Goal: Task Accomplishment & Management: Use online tool/utility

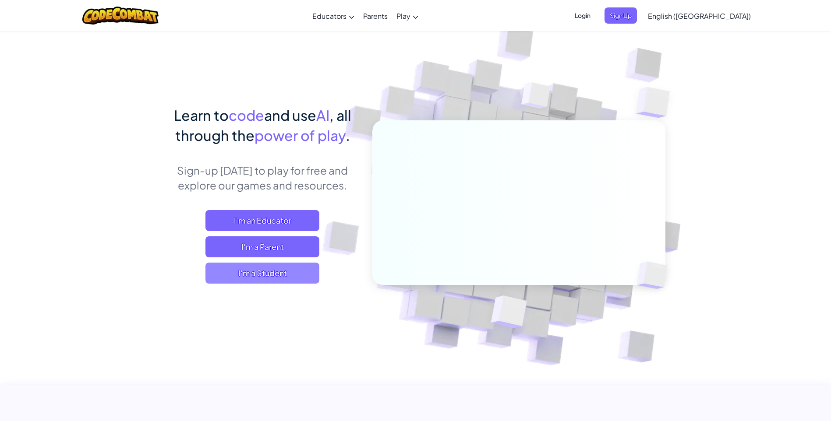
click at [294, 273] on span "I'm a Student" at bounding box center [262, 273] width 114 height 21
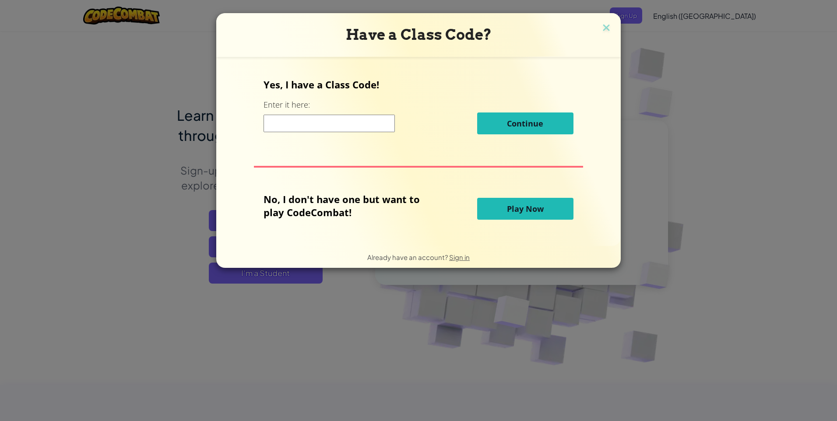
click at [524, 215] on button "Play Now" at bounding box center [525, 209] width 96 height 22
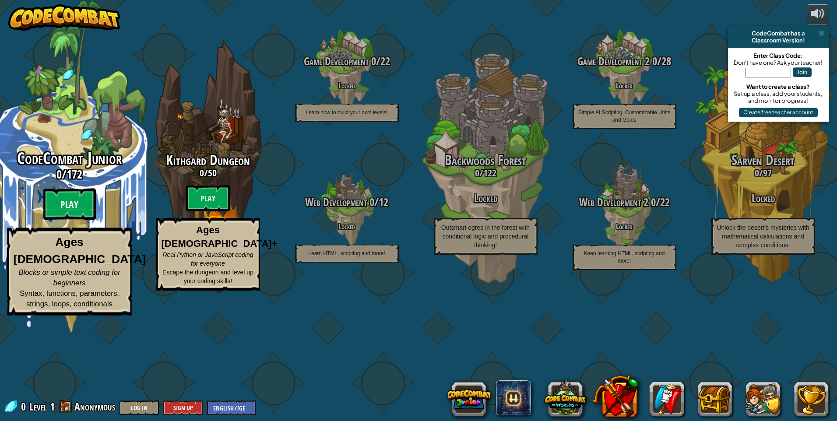
click at [60, 220] on btn "Play" at bounding box center [69, 205] width 53 height 32
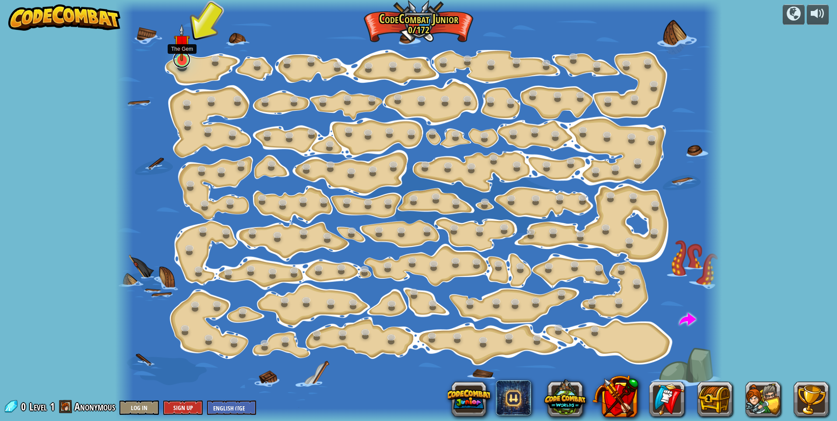
click at [187, 65] on link at bounding box center [182, 60] width 18 height 18
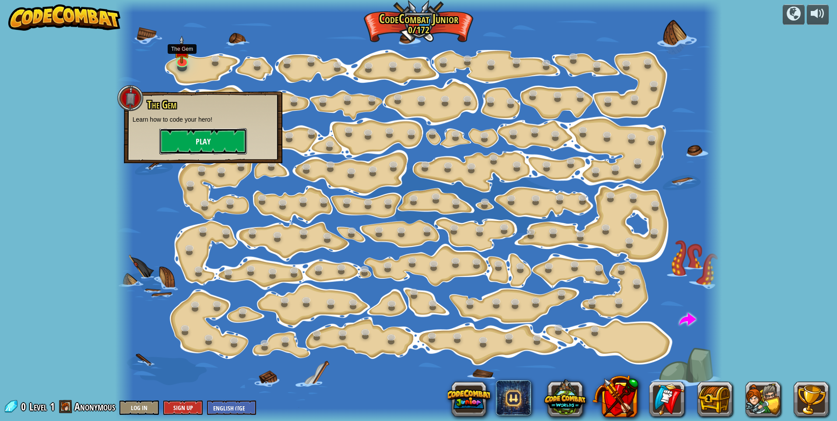
click at [208, 135] on button "Play" at bounding box center [203, 141] width 88 height 26
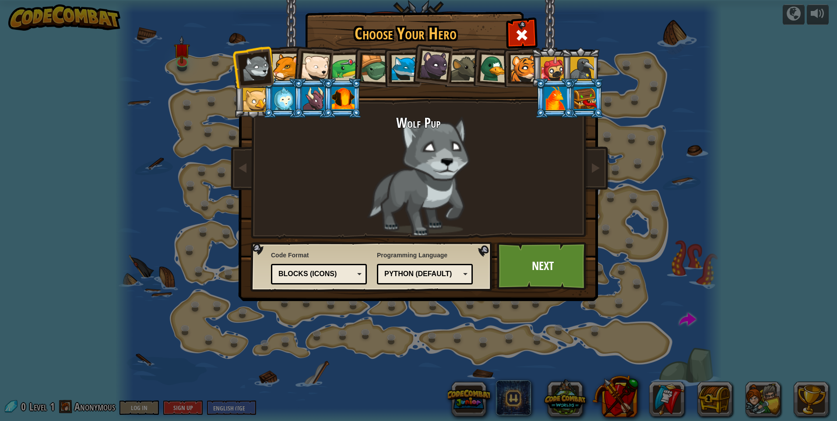
click at [281, 65] on div at bounding box center [285, 67] width 27 height 27
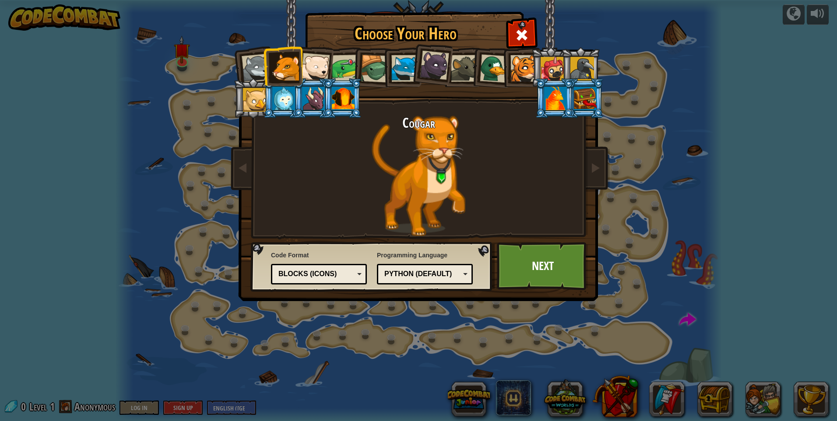
click at [326, 66] on div at bounding box center [315, 67] width 29 height 29
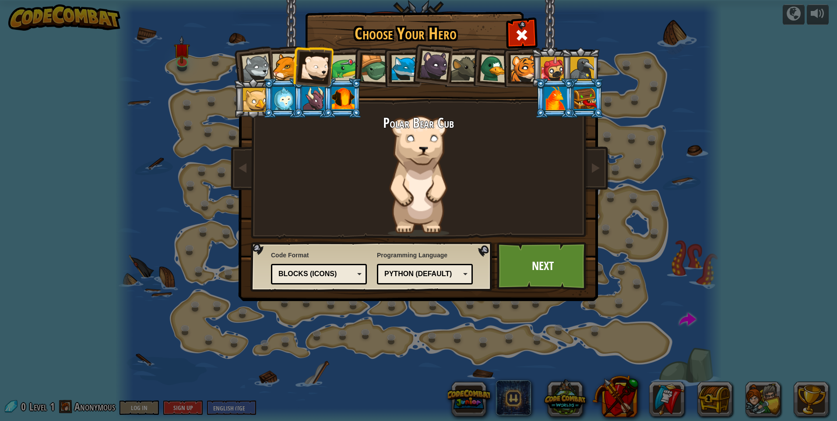
click at [281, 70] on div at bounding box center [285, 67] width 27 height 27
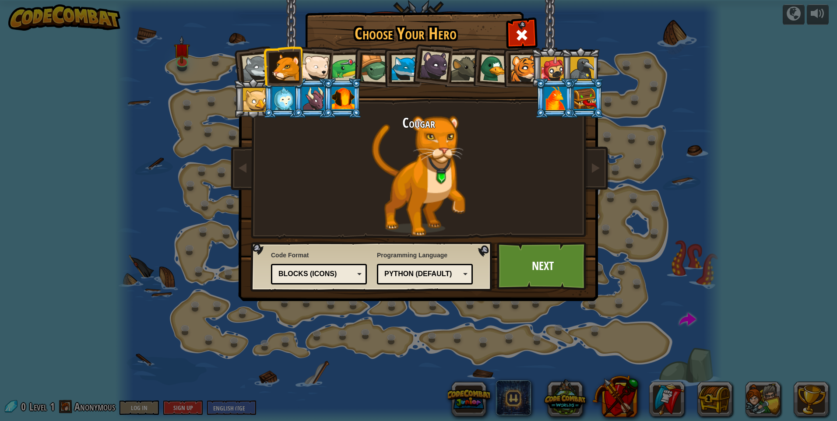
click at [263, 102] on div at bounding box center [255, 100] width 24 height 24
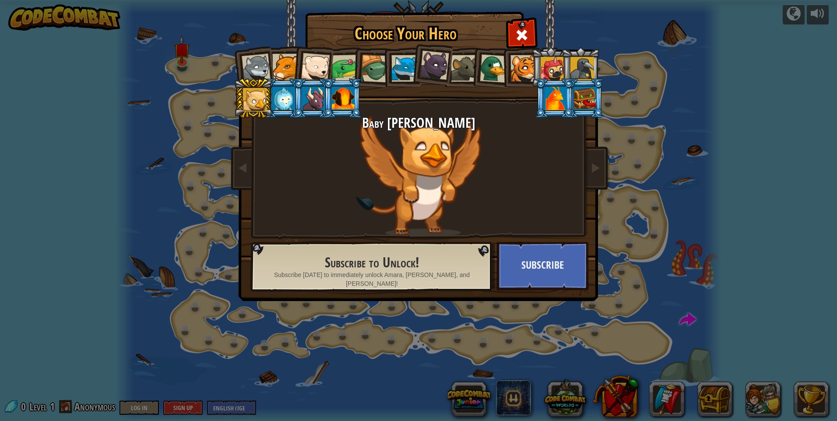
click at [441, 68] on div at bounding box center [434, 65] width 29 height 29
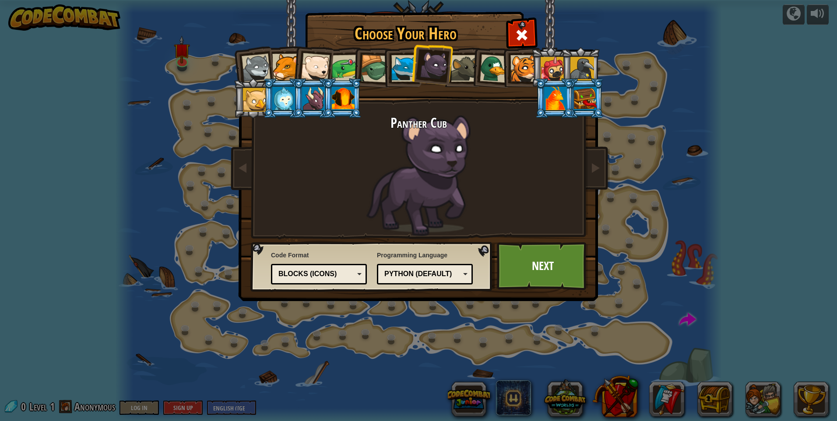
click at [405, 67] on div at bounding box center [405, 68] width 27 height 27
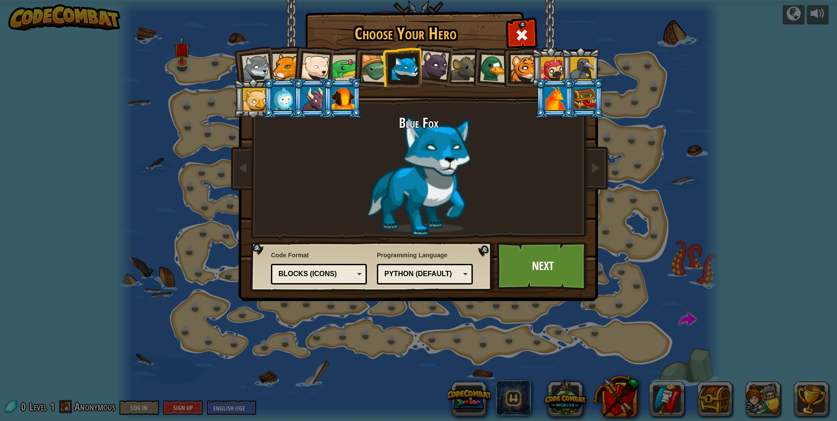
click at [374, 69] on div at bounding box center [375, 69] width 28 height 28
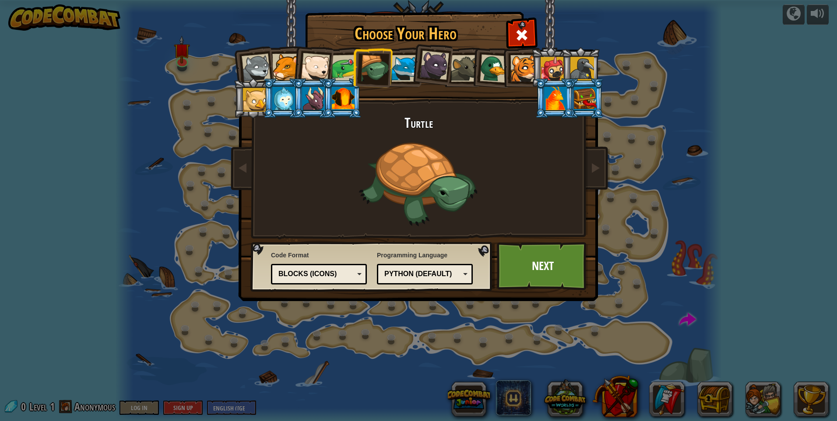
click at [338, 69] on div at bounding box center [345, 68] width 27 height 27
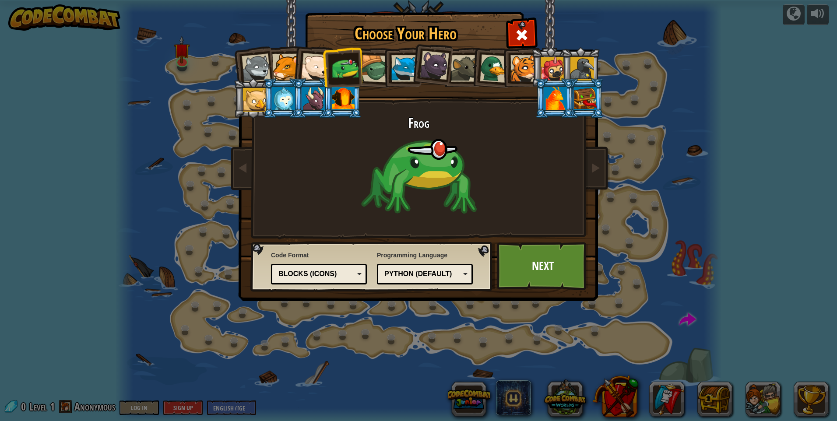
click at [322, 70] on div at bounding box center [315, 67] width 29 height 29
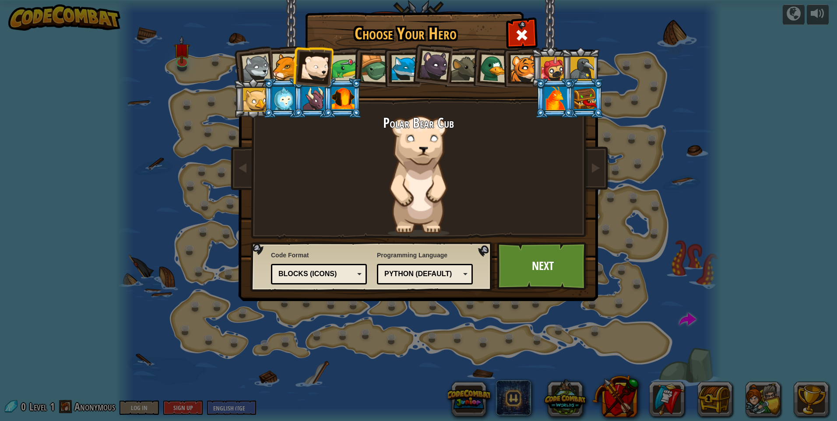
click at [313, 106] on div at bounding box center [313, 99] width 23 height 24
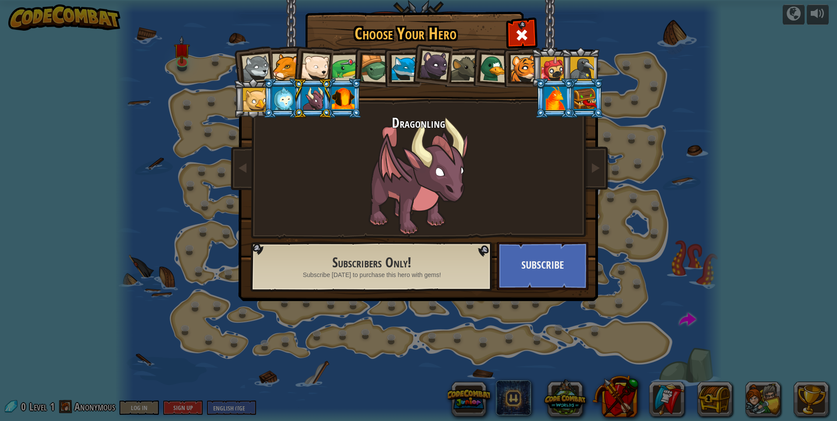
click at [344, 101] on div at bounding box center [343, 99] width 23 height 24
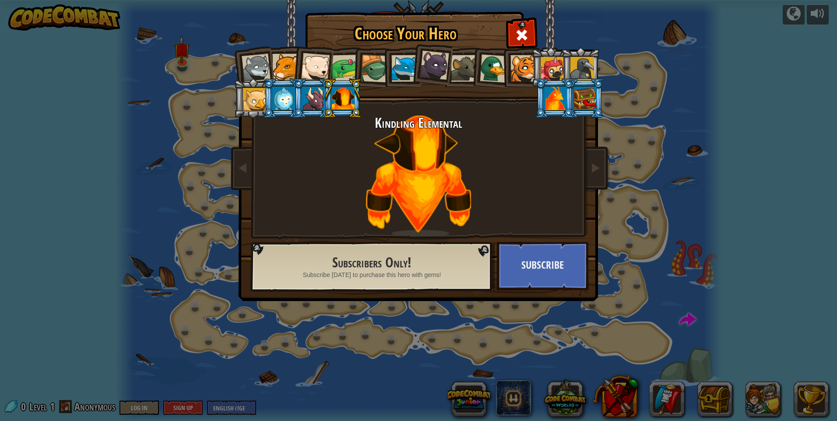
click at [577, 73] on div at bounding box center [583, 69] width 24 height 24
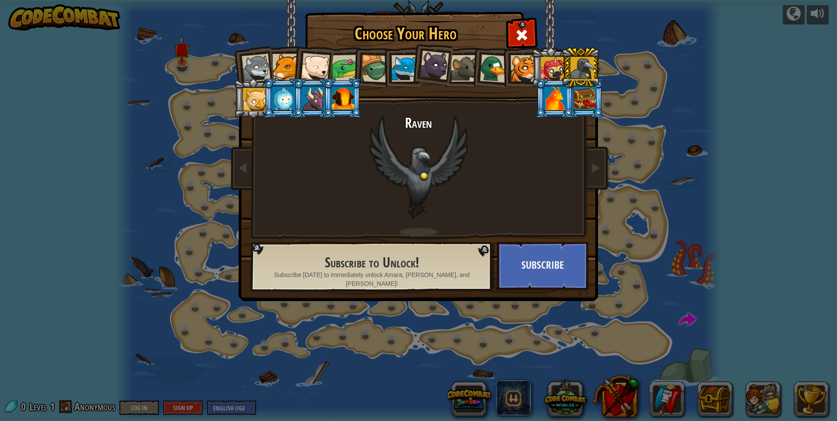
click at [543, 73] on div at bounding box center [553, 69] width 24 height 24
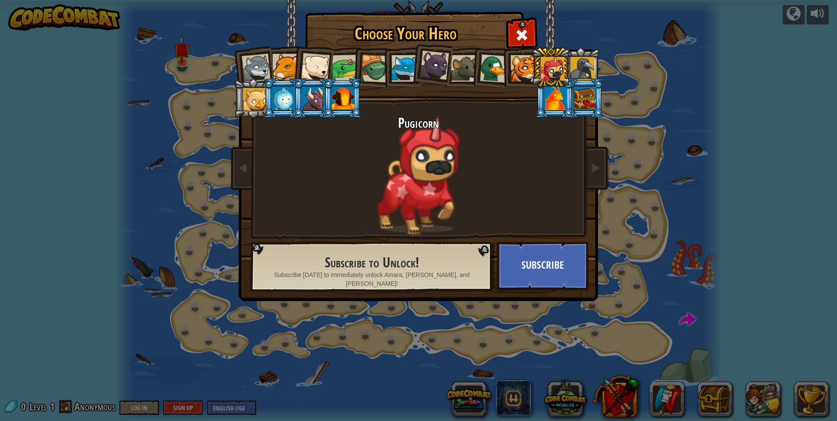
click at [527, 68] on div at bounding box center [524, 68] width 27 height 27
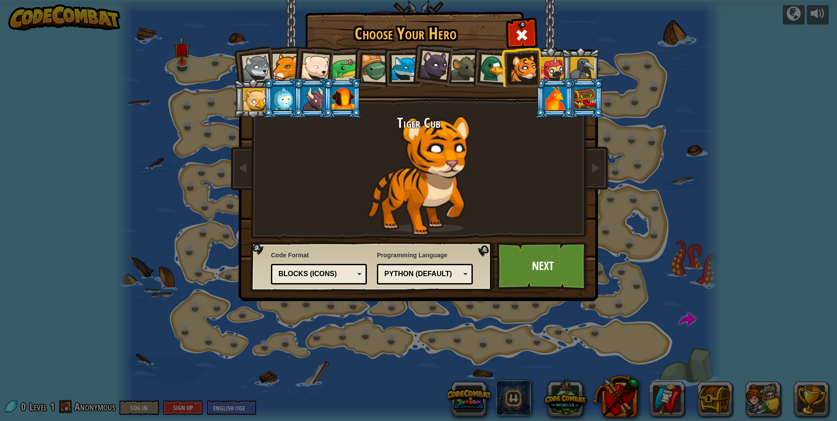
click at [483, 67] on div at bounding box center [494, 68] width 28 height 28
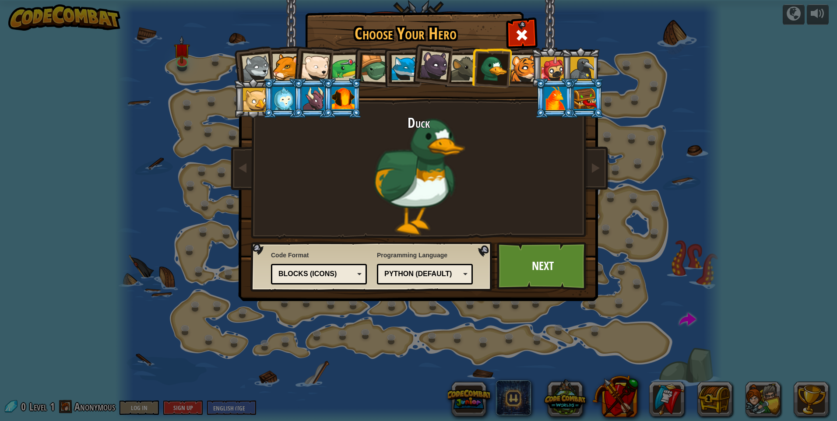
click at [435, 68] on div at bounding box center [434, 65] width 29 height 29
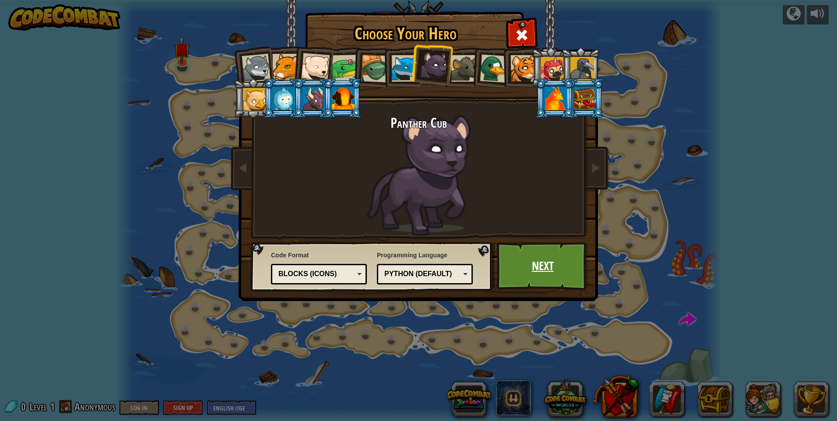
click at [540, 252] on link "Next" at bounding box center [543, 266] width 92 height 48
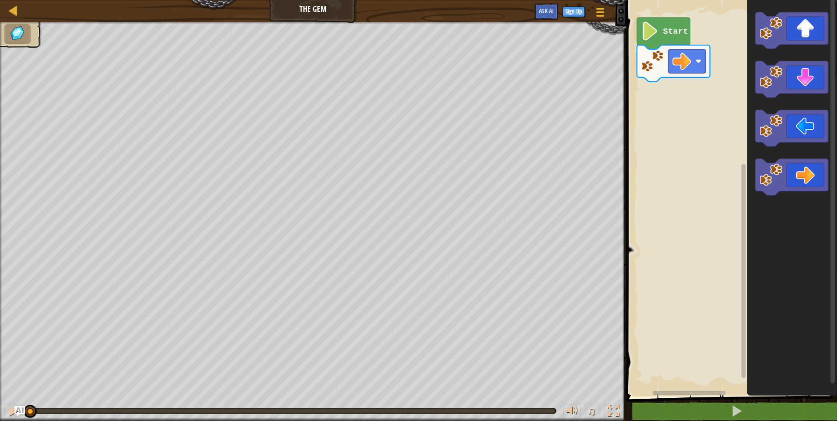
click at [665, 35] on text "Start" at bounding box center [675, 32] width 25 height 10
click at [691, 94] on div "Start" at bounding box center [730, 196] width 213 height 401
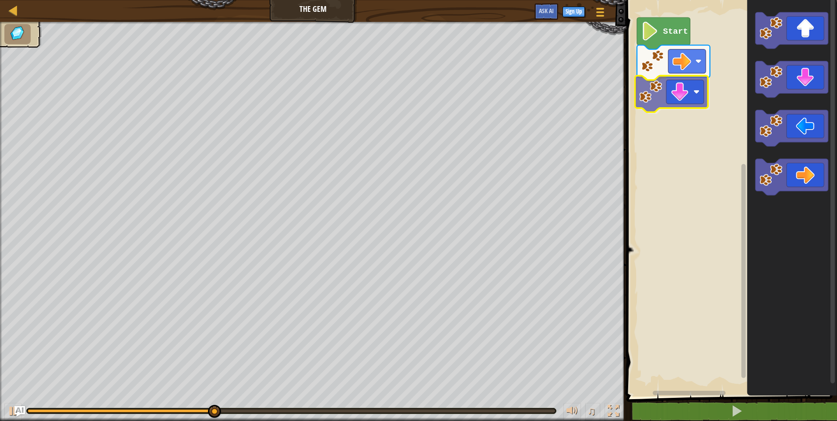
click at [667, 106] on div "Start" at bounding box center [730, 196] width 213 height 401
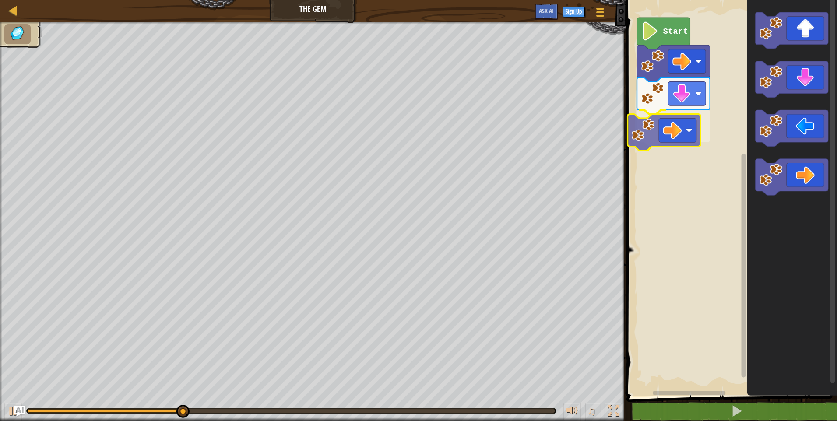
click at [652, 130] on div "Start" at bounding box center [730, 196] width 213 height 401
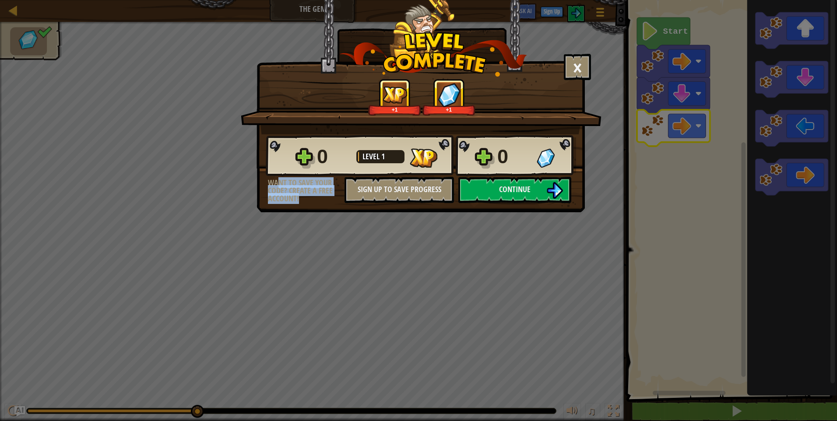
drag, startPoint x: 279, startPoint y: 187, endPoint x: 305, endPoint y: 201, distance: 29.6
click at [305, 201] on div "Want to save your code? Create a free account!" at bounding box center [306, 191] width 77 height 24
click at [565, 184] on button "Continue" at bounding box center [515, 190] width 113 height 26
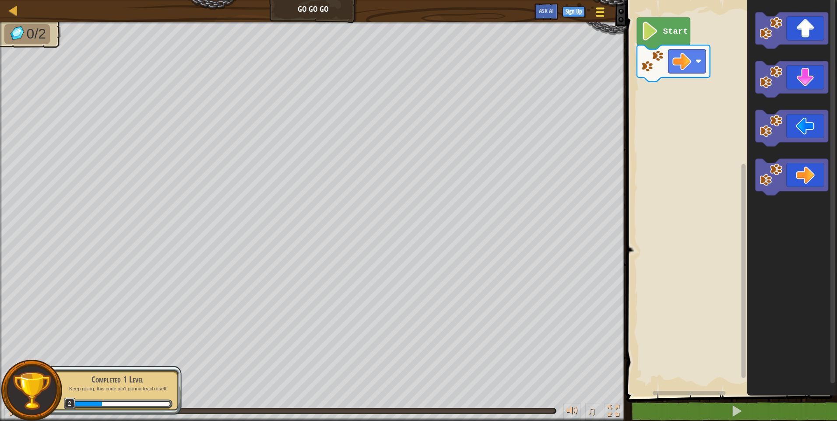
click at [600, 16] on span at bounding box center [600, 16] width 8 height 2
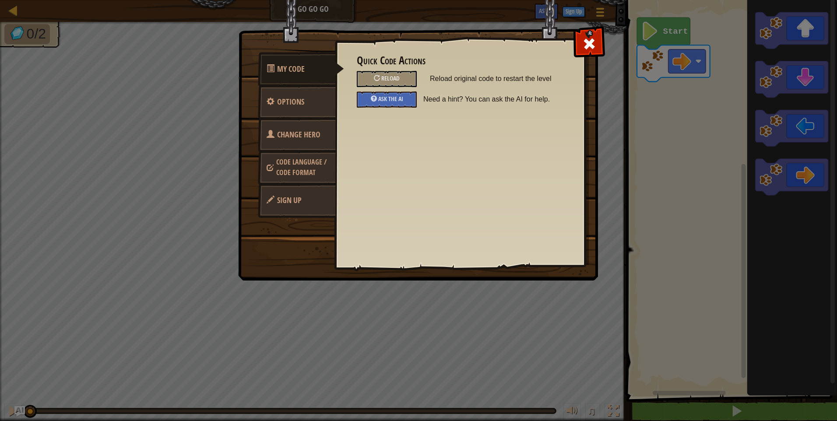
click at [297, 177] on link "Code Language / Code Format" at bounding box center [297, 167] width 78 height 33
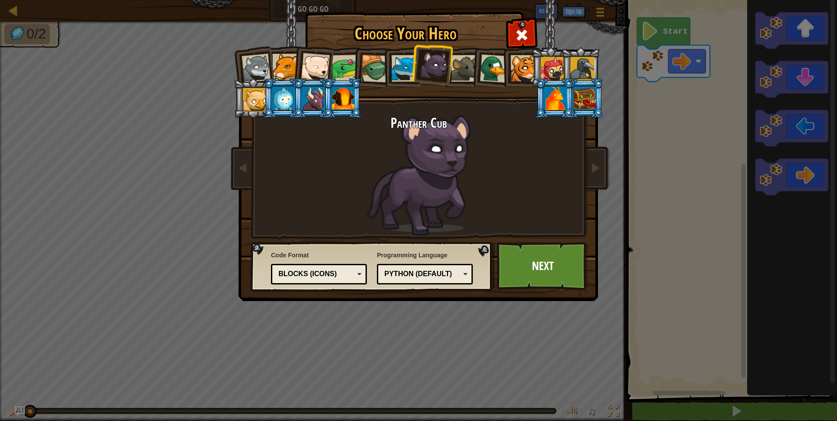
click at [432, 279] on div "Python (Default)" at bounding box center [425, 275] width 85 height 14
click at [452, 353] on div "Choose Your Hero 1 Wolf Pup Cougar Polar Bear Cub Frog Turtle Blue Fox Panther …" at bounding box center [418, 210] width 837 height 421
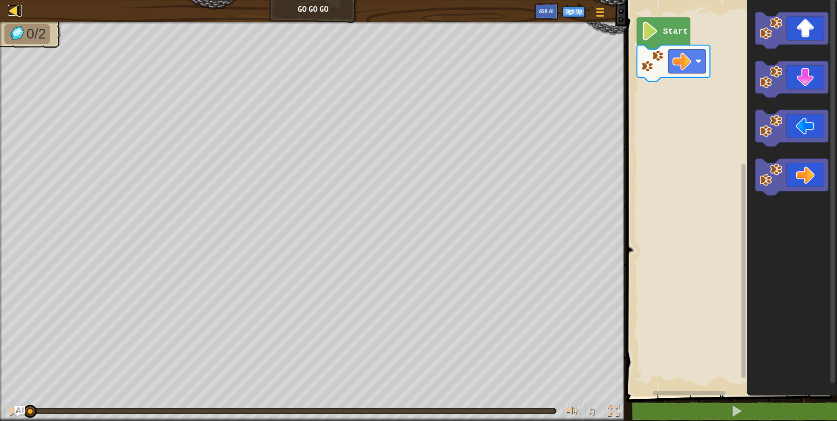
click at [15, 9] on div at bounding box center [13, 10] width 11 height 11
